Goal: Information Seeking & Learning: Learn about a topic

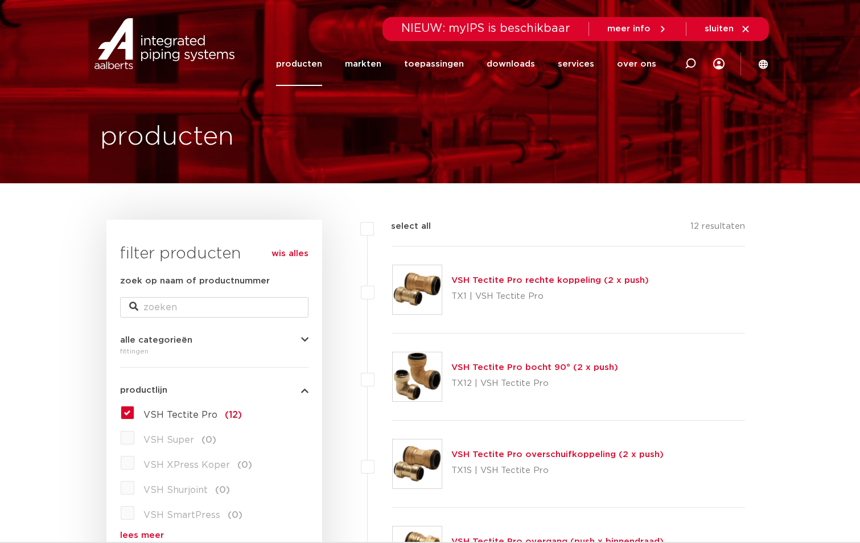
click at [521, 278] on link "VSH Tectite Pro rechte koppeling (2 x push)" at bounding box center [550, 280] width 198 height 9
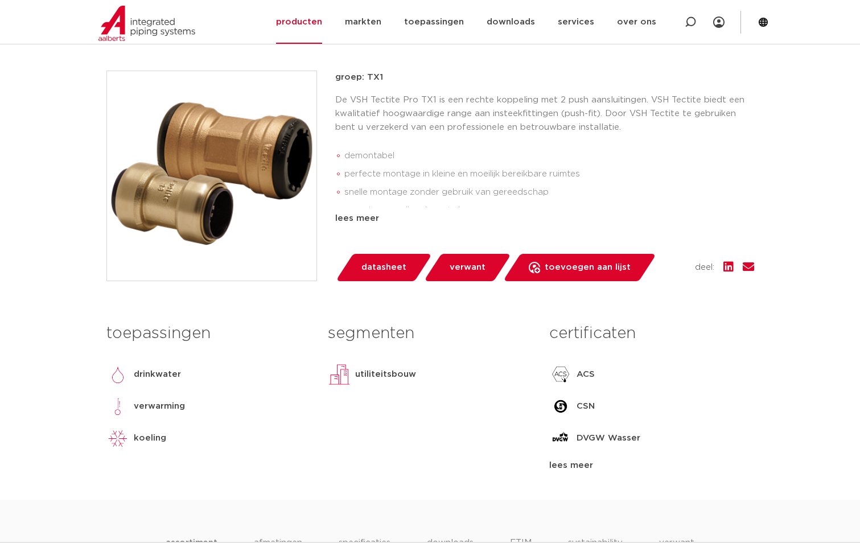
scroll to position [228, 0]
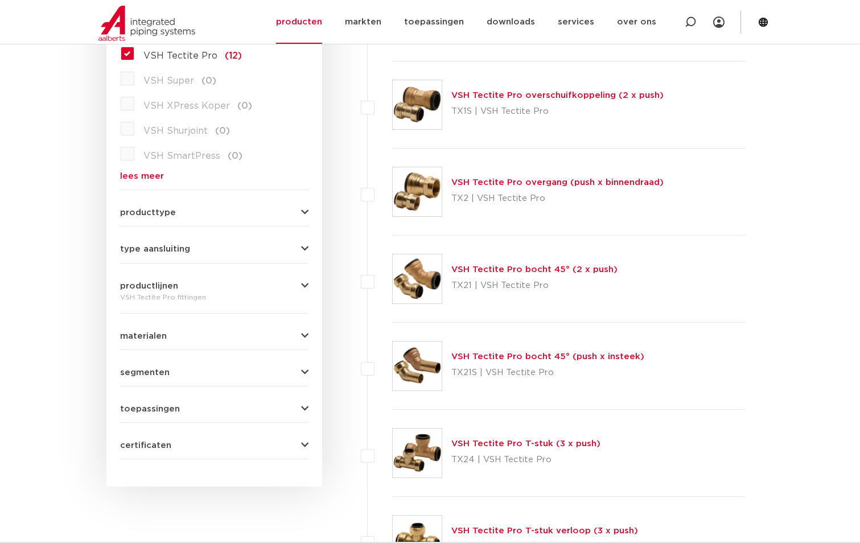
scroll to position [398, 0]
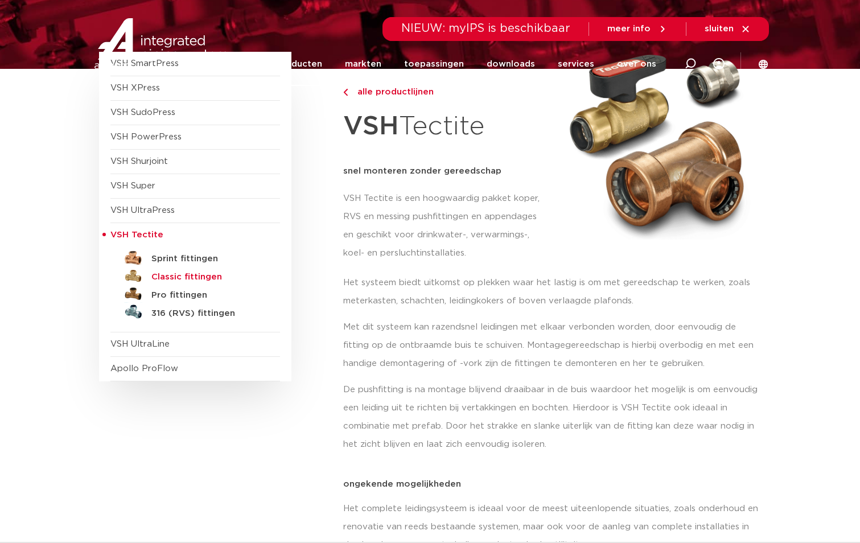
click at [182, 279] on h5 "Classic fittingen" at bounding box center [207, 277] width 113 height 10
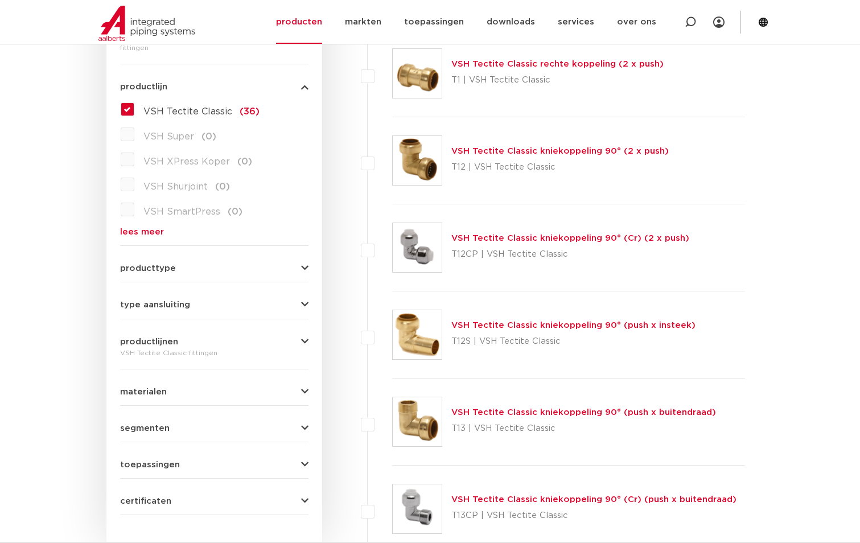
scroll to position [285, 0]
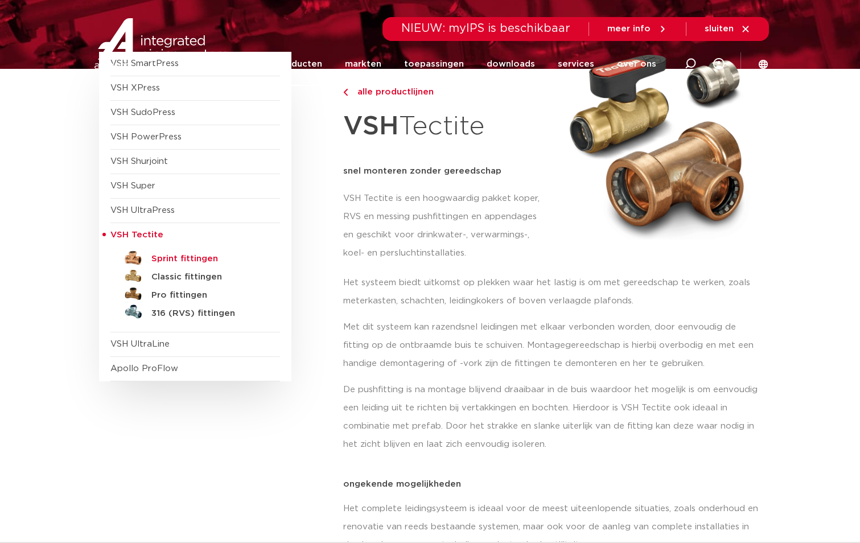
click at [198, 262] on h5 "Sprint fittingen" at bounding box center [207, 259] width 113 height 10
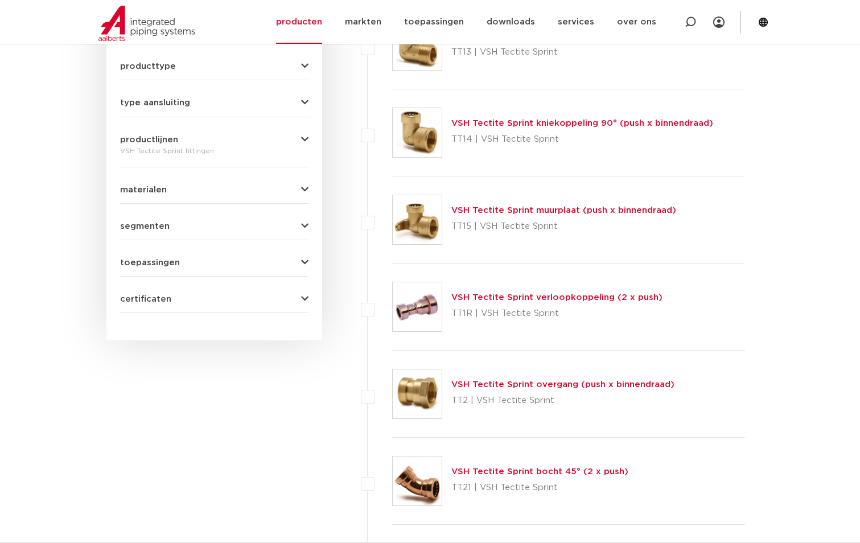
scroll to position [512, 0]
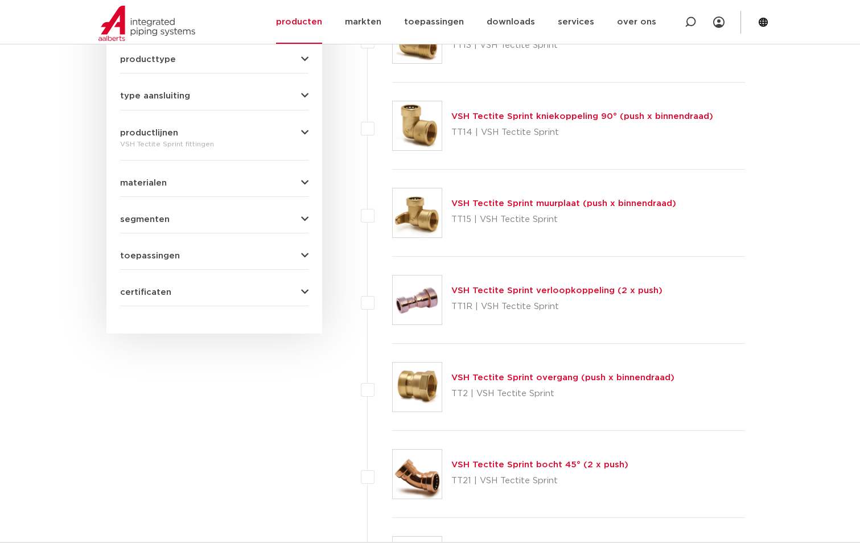
click at [423, 219] on img at bounding box center [417, 212] width 49 height 49
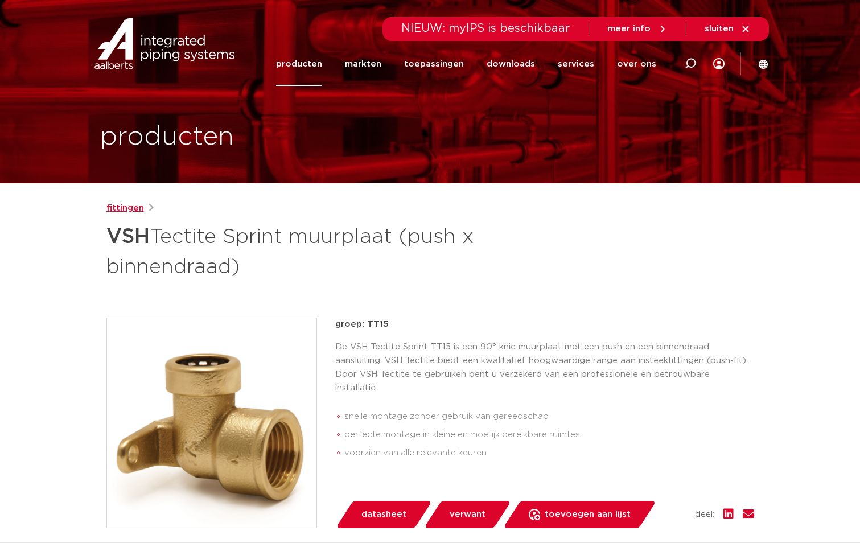
click at [119, 211] on link "fittingen" at bounding box center [125, 209] width 38 height 14
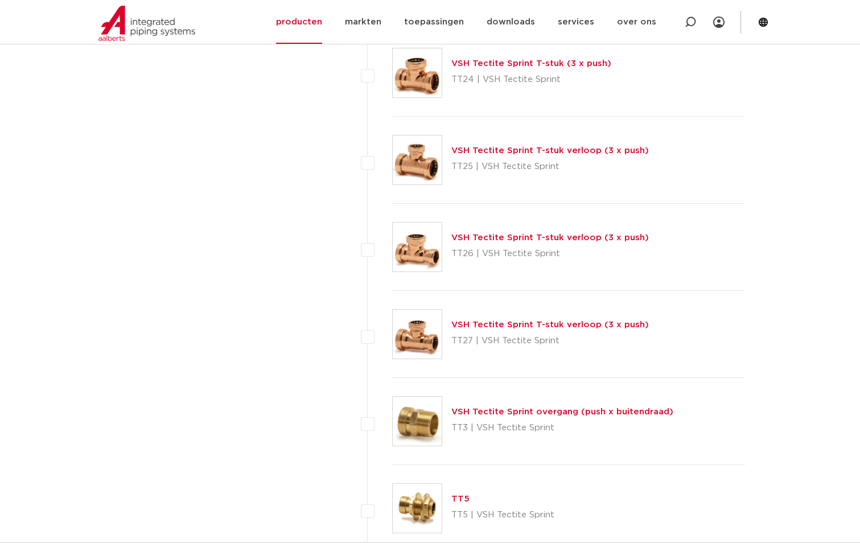
scroll to position [1195, 0]
